Goal: Information Seeking & Learning: Learn about a topic

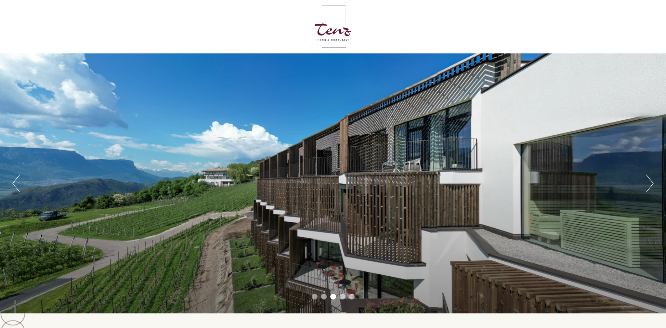
click at [643, 178] on div "Previous Next 1 2 3 4 5" at bounding box center [333, 183] width 666 height 260
click at [647, 183] on button "Next" at bounding box center [649, 183] width 7 height 18
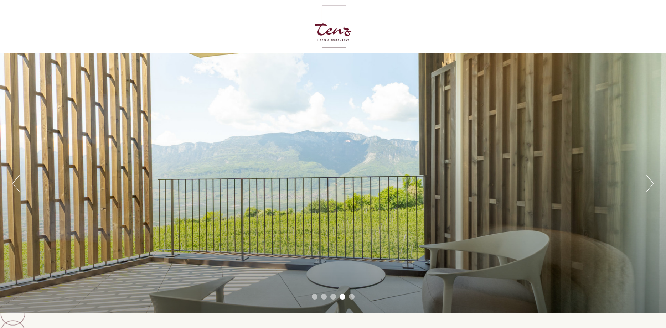
click at [649, 184] on button "Next" at bounding box center [649, 183] width 7 height 18
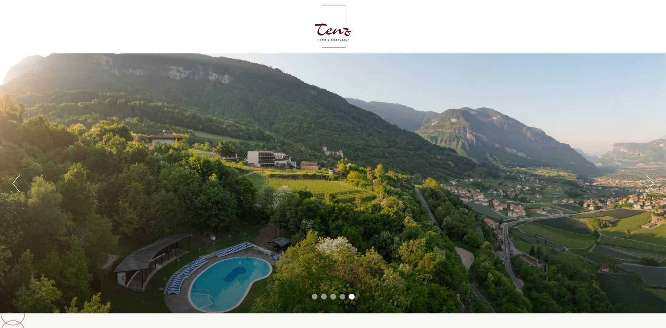
click at [651, 186] on button "Next" at bounding box center [649, 183] width 7 height 18
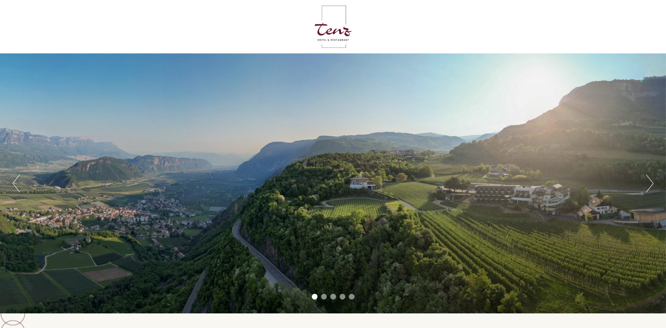
click at [651, 186] on button "Next" at bounding box center [649, 183] width 7 height 18
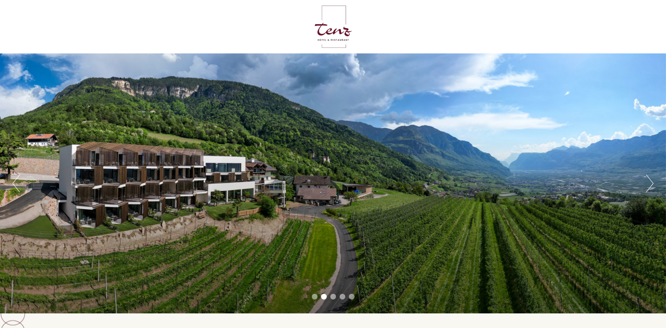
click at [319, 32] on div at bounding box center [333, 27] width 399 height 46
click at [331, 33] on div at bounding box center [333, 27] width 399 height 46
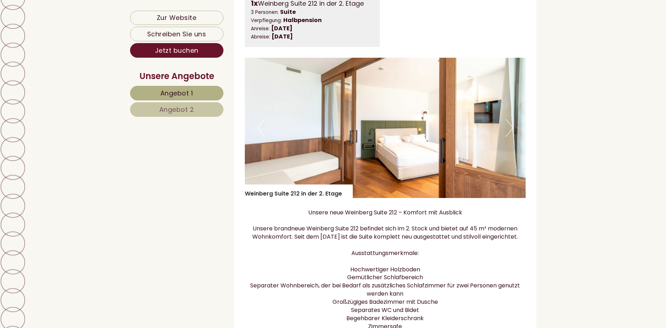
scroll to position [509, 0]
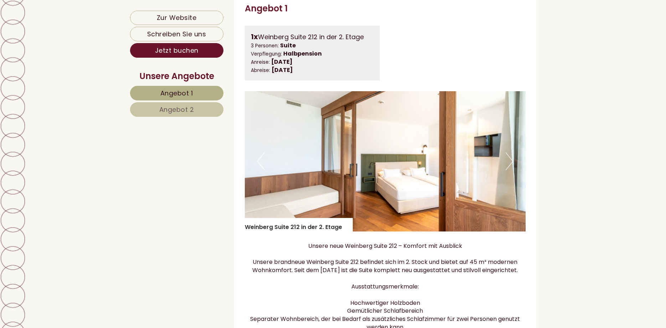
click at [506, 170] on button "Next" at bounding box center [508, 161] width 7 height 18
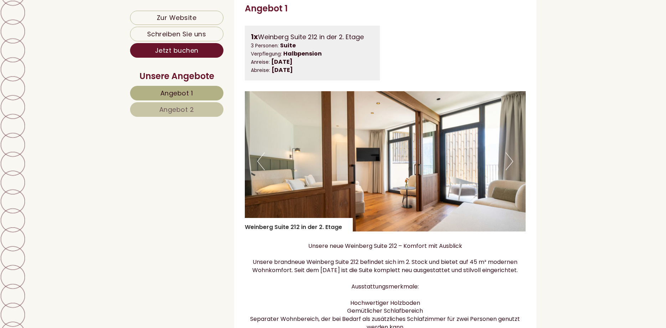
click at [510, 169] on button "Next" at bounding box center [508, 161] width 7 height 18
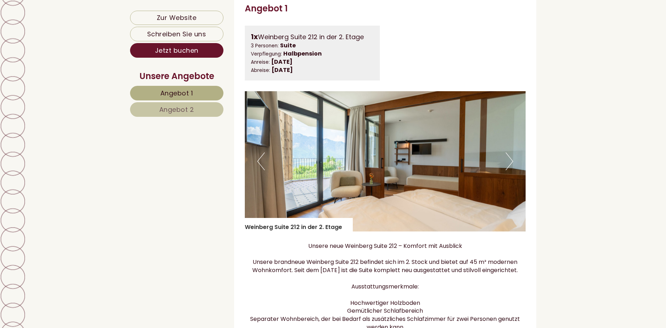
click at [510, 169] on button "Next" at bounding box center [508, 161] width 7 height 18
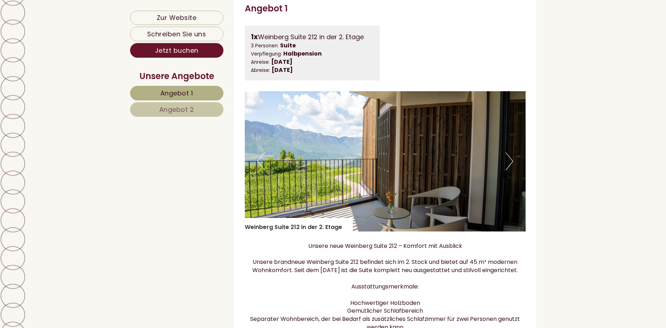
click at [510, 169] on button "Next" at bounding box center [508, 161] width 7 height 18
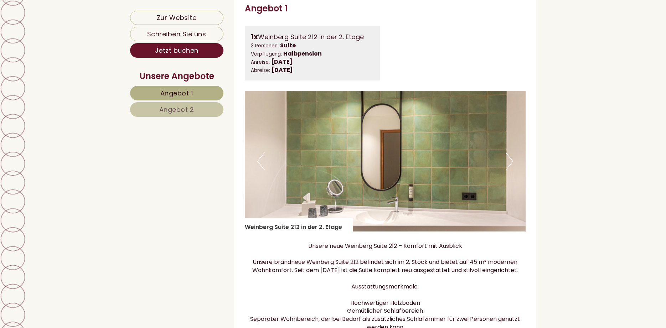
click at [510, 169] on button "Next" at bounding box center [508, 161] width 7 height 18
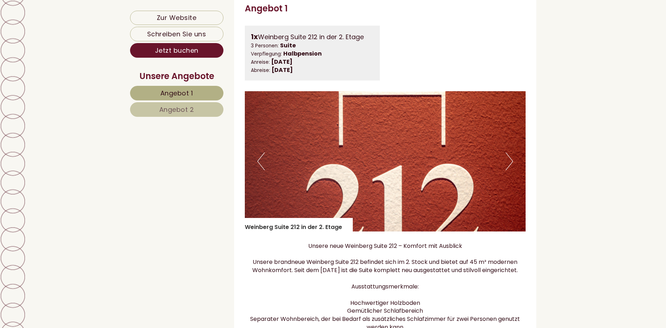
click at [510, 169] on button "Next" at bounding box center [508, 161] width 7 height 18
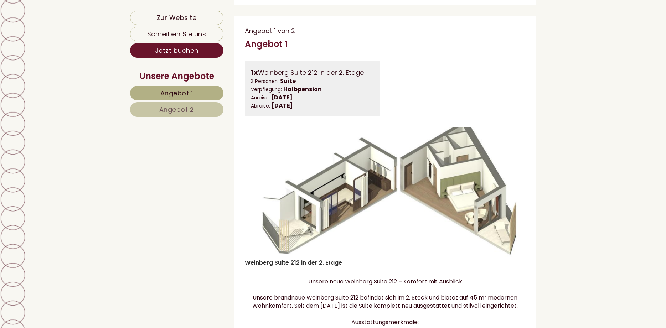
scroll to position [472, 0]
click at [189, 107] on span "Angebot 2" at bounding box center [176, 109] width 35 height 9
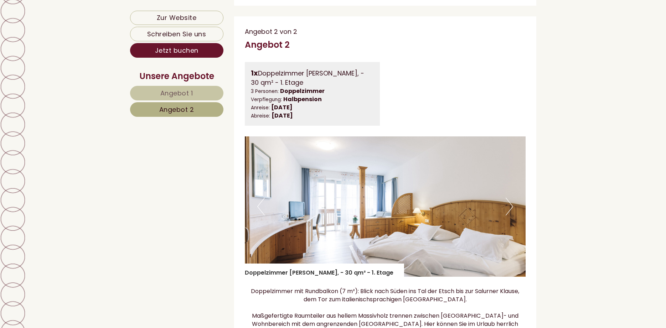
scroll to position [497, 0]
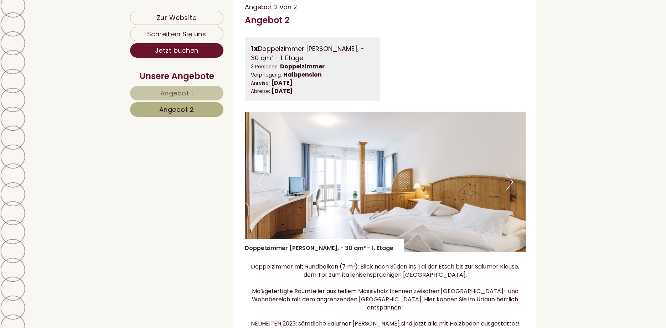
click at [504, 193] on img at bounding box center [385, 182] width 281 height 140
click at [509, 189] on button "Next" at bounding box center [508, 182] width 7 height 18
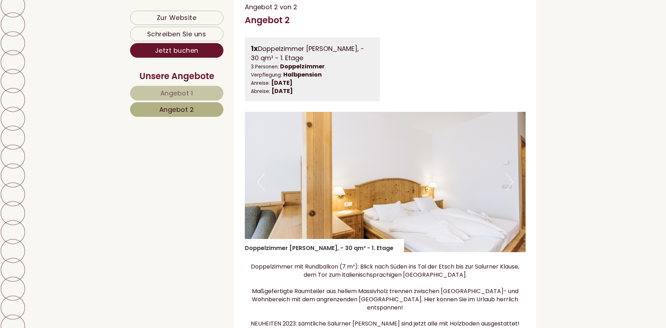
click at [509, 189] on button "Next" at bounding box center [508, 182] width 7 height 18
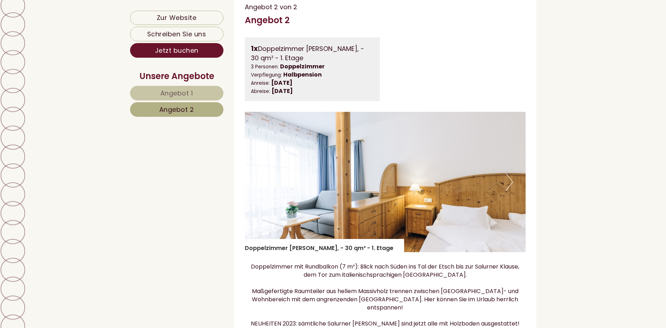
click at [509, 189] on button "Next" at bounding box center [508, 182] width 7 height 18
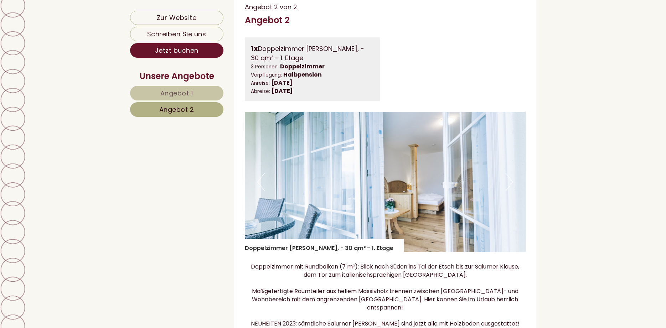
click at [509, 189] on button "Next" at bounding box center [508, 182] width 7 height 18
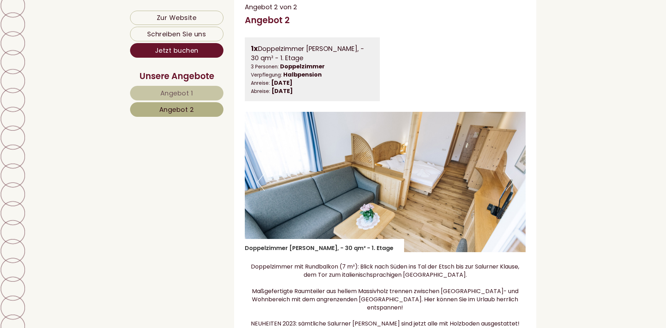
click at [509, 189] on button "Next" at bounding box center [508, 182] width 7 height 18
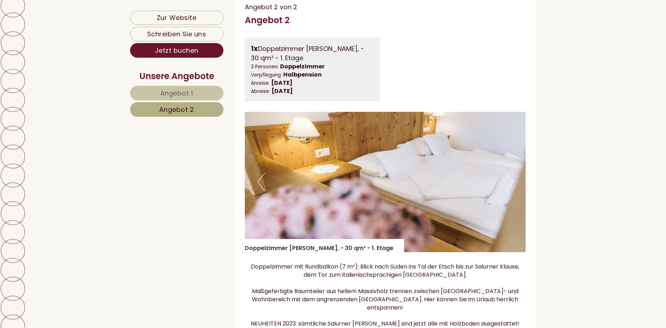
click at [509, 189] on button "Next" at bounding box center [508, 182] width 7 height 18
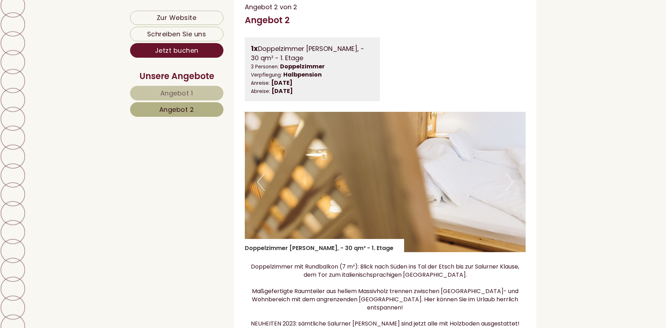
click at [509, 189] on button "Next" at bounding box center [508, 182] width 7 height 18
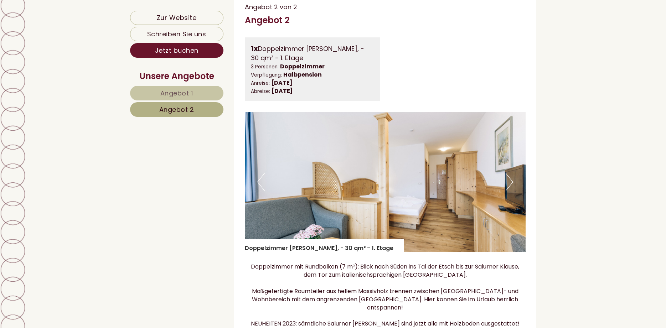
click at [509, 189] on button "Next" at bounding box center [508, 182] width 7 height 18
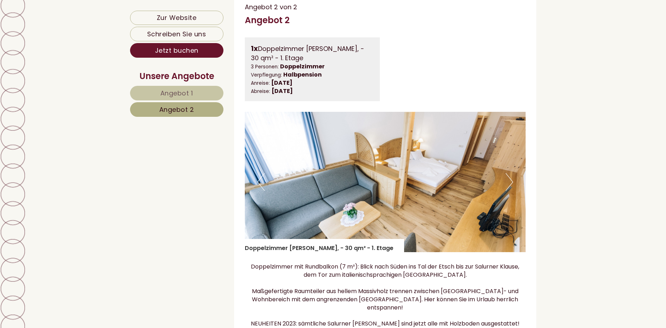
click at [509, 189] on button "Next" at bounding box center [508, 182] width 7 height 18
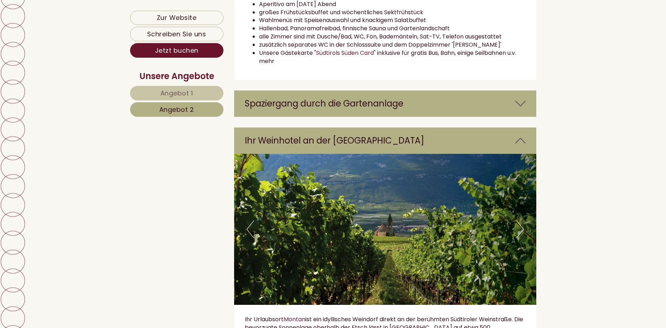
scroll to position [1187, 0]
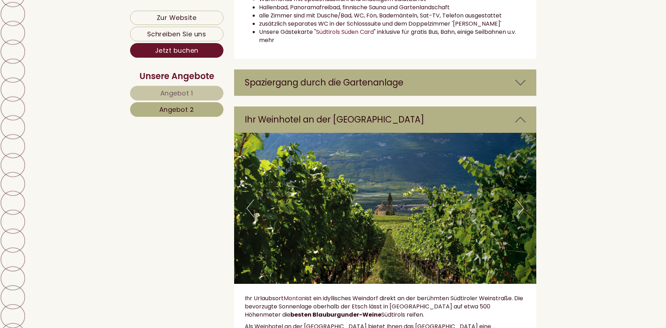
click at [414, 85] on div "Spaziergang durch die Gartenanlage" at bounding box center [385, 82] width 302 height 26
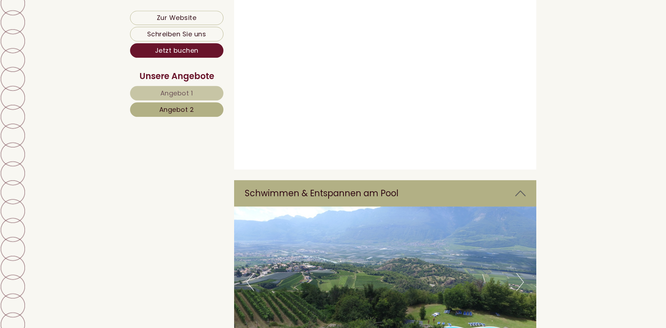
scroll to position [2240, 0]
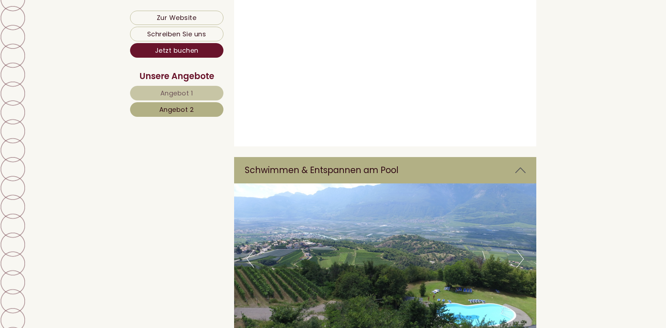
drag, startPoint x: 429, startPoint y: 220, endPoint x: 436, endPoint y: 216, distance: 8.2
click at [428, 220] on img at bounding box center [385, 258] width 302 height 151
click at [513, 157] on div "Schwimmen & Entspannen am Pool" at bounding box center [385, 170] width 302 height 26
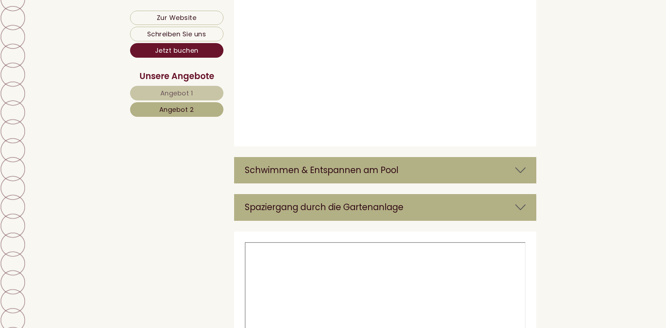
click at [513, 157] on div "Schwimmen & Entspannen am Pool" at bounding box center [385, 170] width 302 height 26
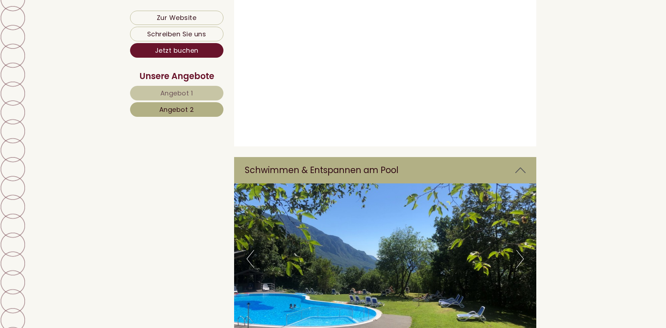
click at [488, 226] on img at bounding box center [385, 258] width 302 height 151
click at [518, 250] on button "Next" at bounding box center [519, 259] width 7 height 18
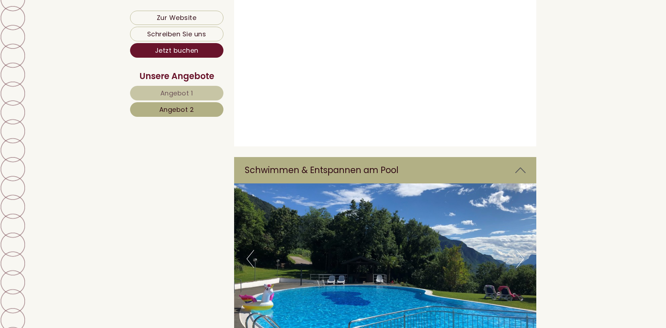
click at [250, 250] on button "Previous" at bounding box center [249, 259] width 7 height 18
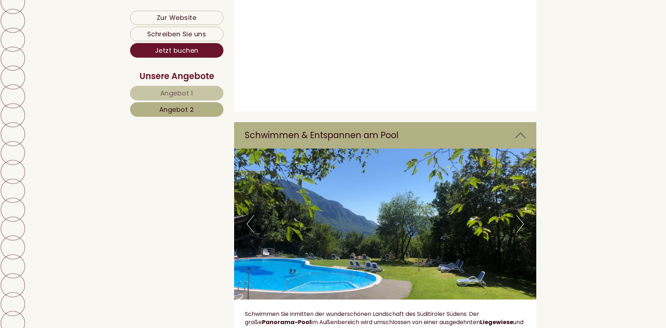
scroll to position [2313, 0]
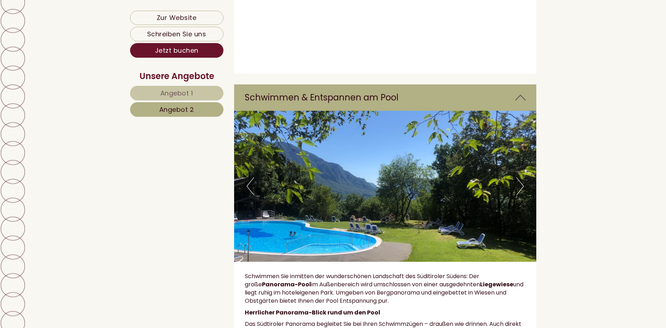
click at [524, 144] on img at bounding box center [385, 186] width 302 height 151
click at [520, 177] on button "Next" at bounding box center [519, 186] width 7 height 18
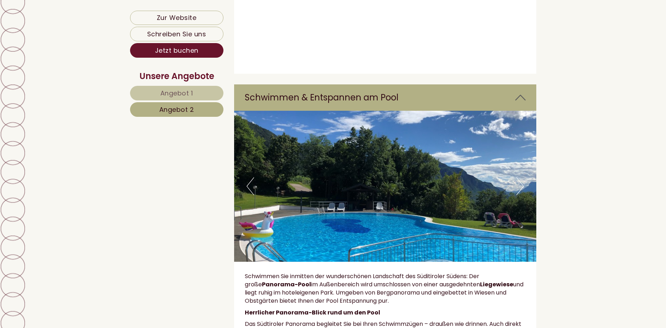
click at [519, 177] on button "Next" at bounding box center [519, 186] width 7 height 18
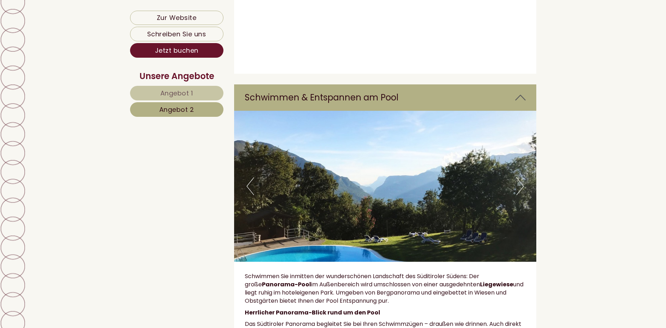
click at [519, 177] on button "Next" at bounding box center [519, 186] width 7 height 18
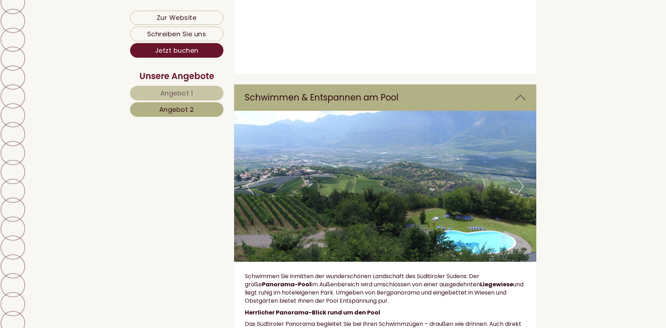
click at [519, 177] on button "Next" at bounding box center [519, 186] width 7 height 18
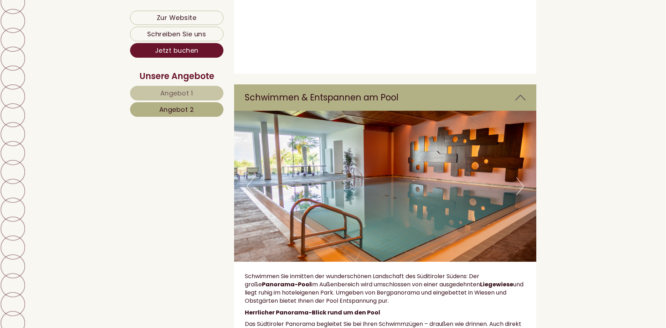
click at [519, 177] on button "Next" at bounding box center [519, 186] width 7 height 18
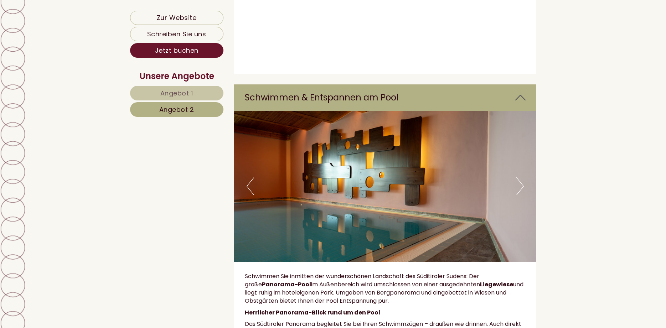
click at [519, 177] on button "Next" at bounding box center [519, 186] width 7 height 18
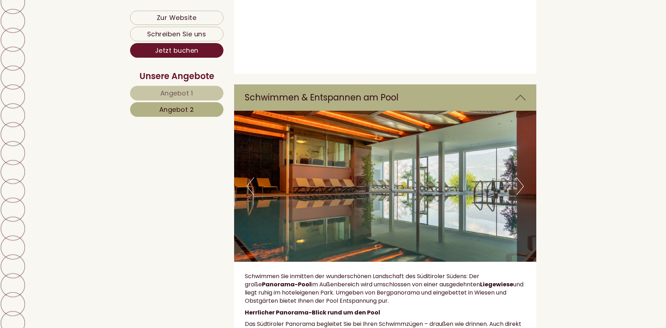
click at [519, 177] on button "Next" at bounding box center [519, 186] width 7 height 18
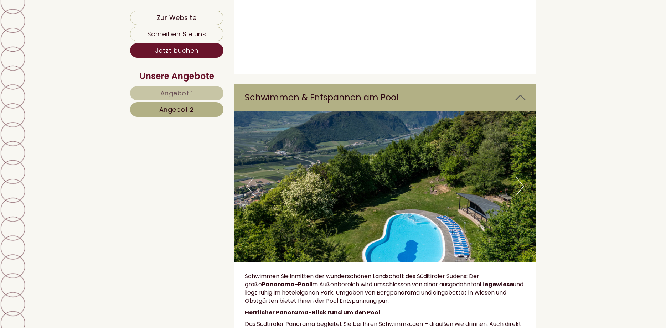
click at [519, 177] on button "Next" at bounding box center [519, 186] width 7 height 18
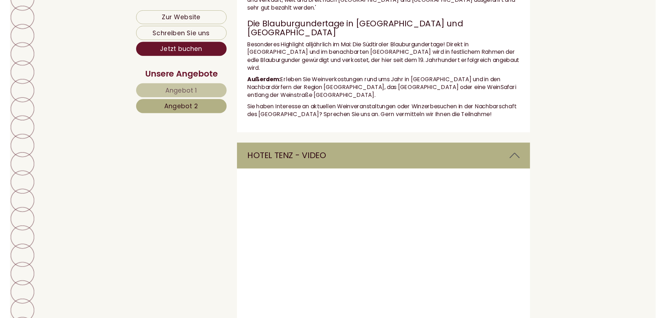
scroll to position [1804, 0]
